Goal: Transaction & Acquisition: Subscribe to service/newsletter

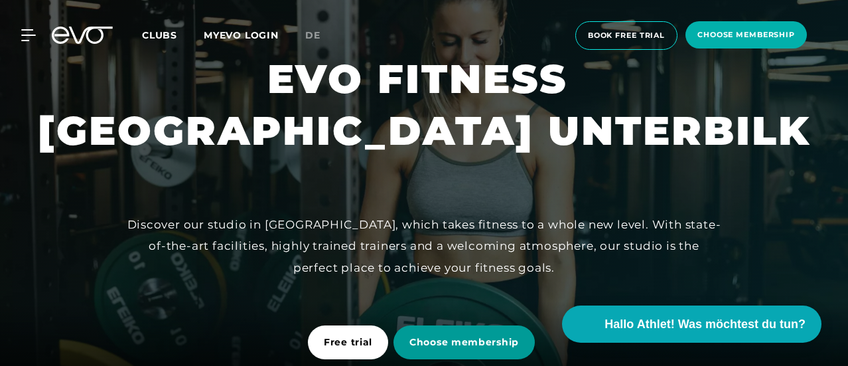
click at [494, 346] on span "Choose membership" at bounding box center [465, 342] width 110 height 14
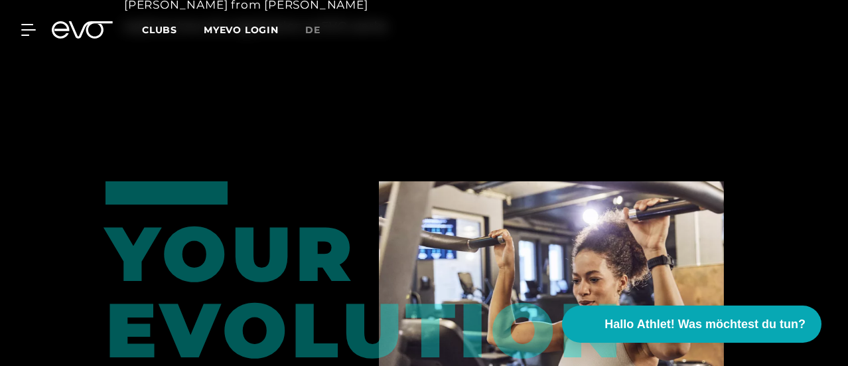
scroll to position [1953, 0]
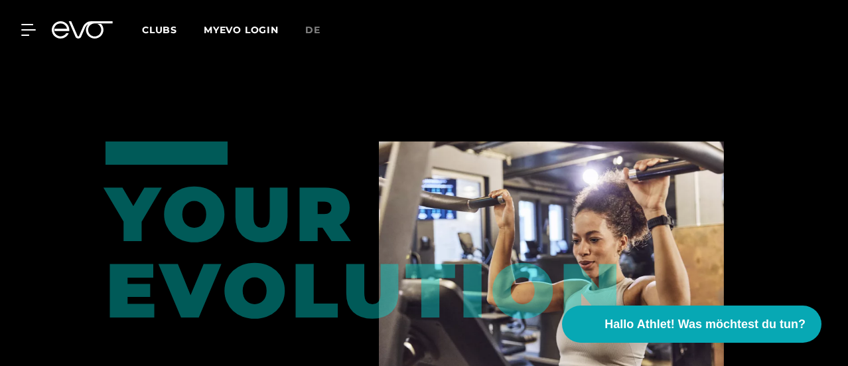
scroll to position [2086, 0]
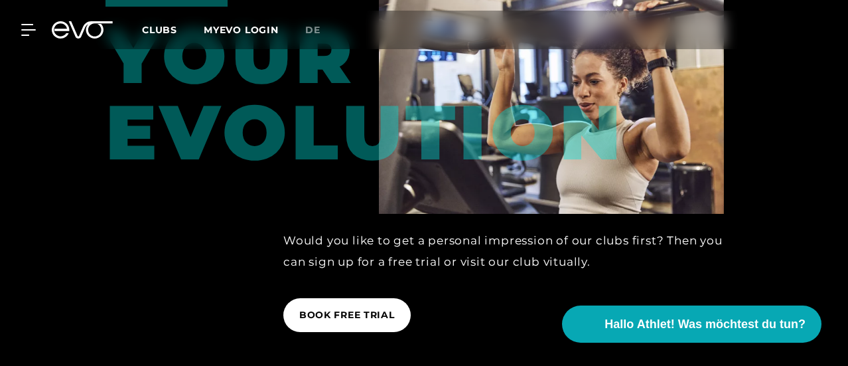
scroll to position [2285, 0]
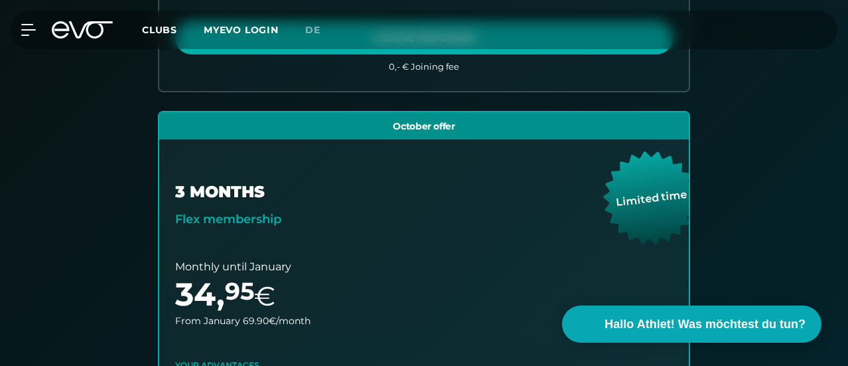
scroll to position [758, 0]
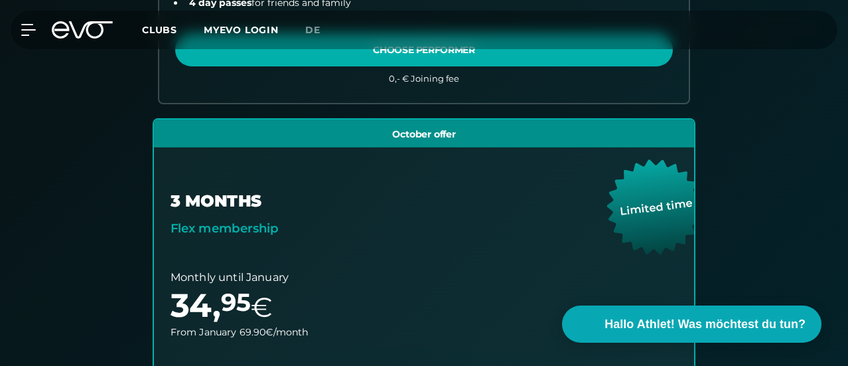
click at [694, 192] on link "choose plan" at bounding box center [424, 353] width 540 height 469
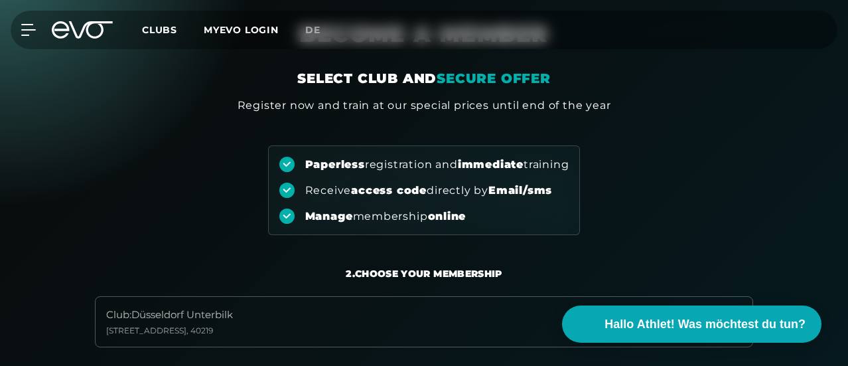
scroll to position [0, 0]
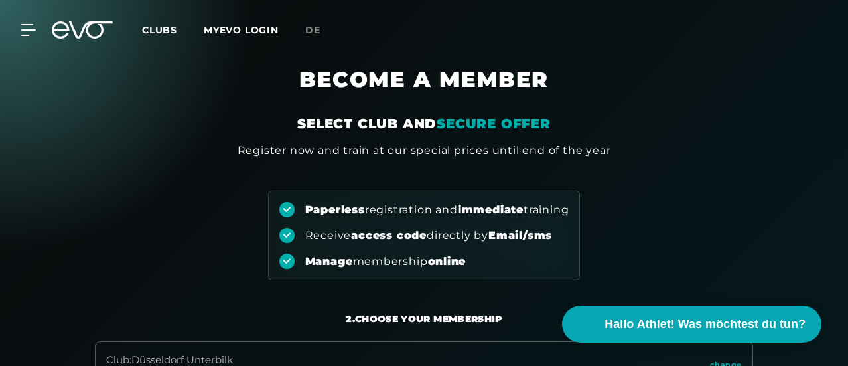
click at [279, 27] on link "MYEVO LOGIN" at bounding box center [241, 30] width 75 height 12
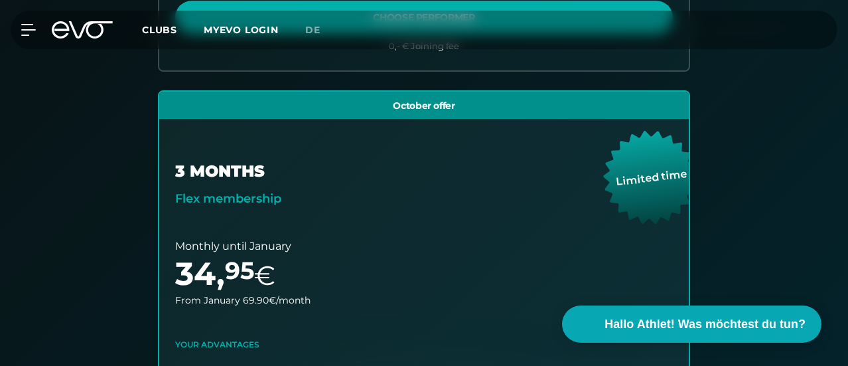
scroll to position [797, 0]
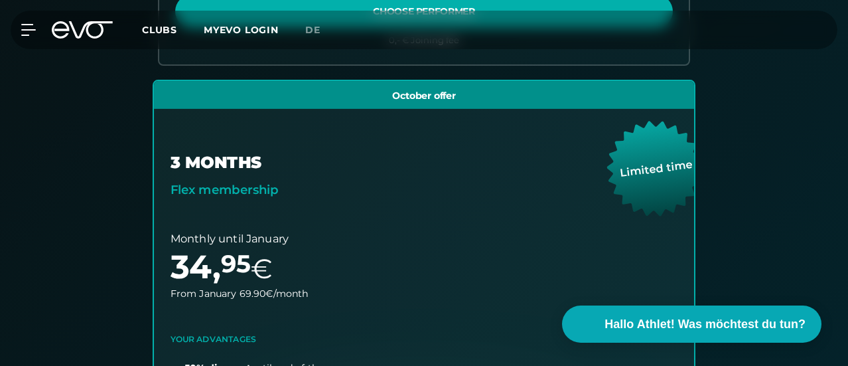
click at [663, 151] on link "choose plan" at bounding box center [424, 315] width 540 height 469
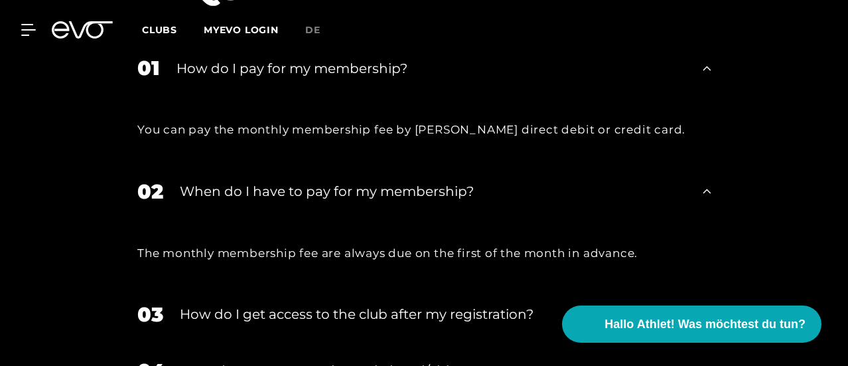
scroll to position [2589, 0]
